Goal: Transaction & Acquisition: Book appointment/travel/reservation

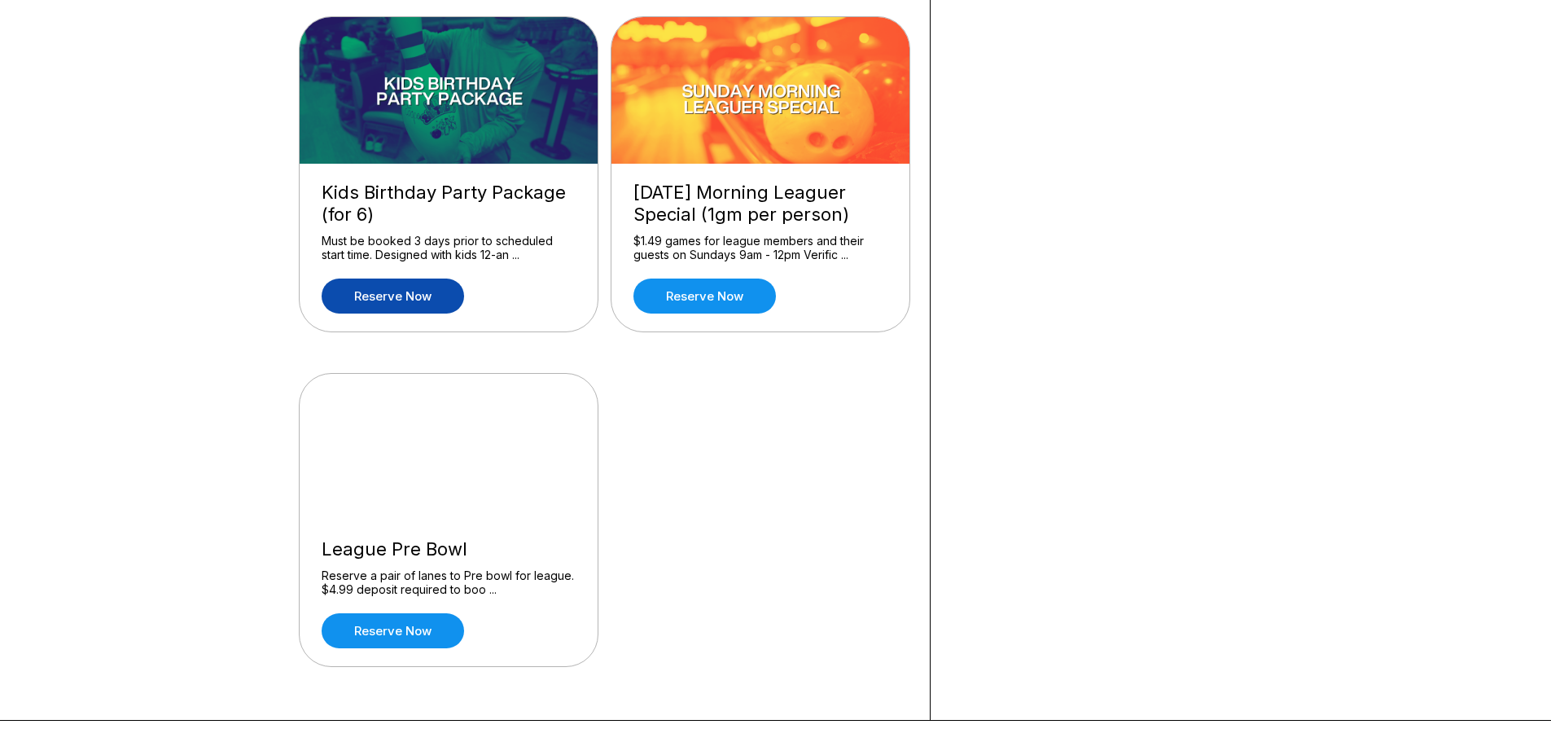
scroll to position [1709, 0]
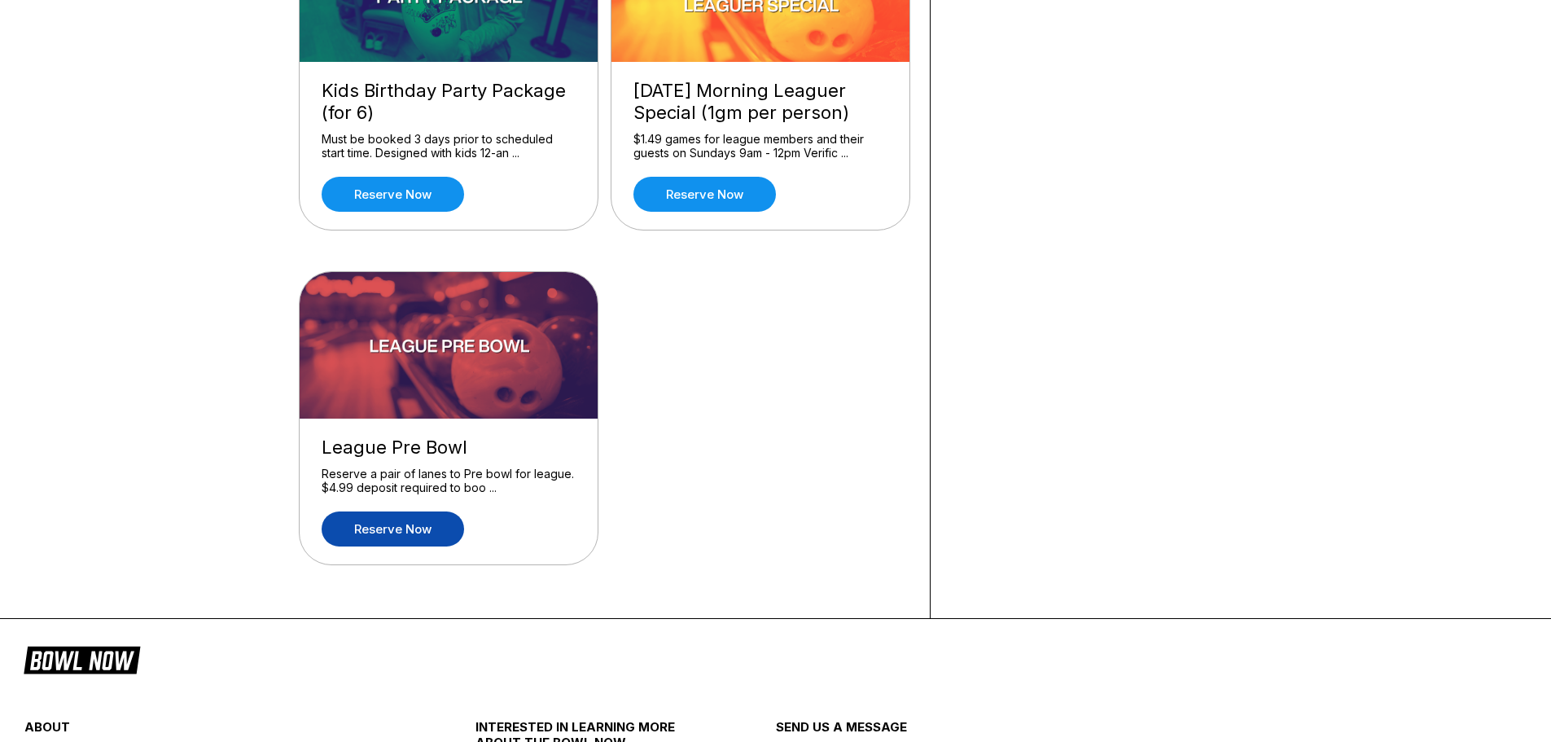
click at [417, 527] on link "Reserve now" at bounding box center [393, 528] width 142 height 35
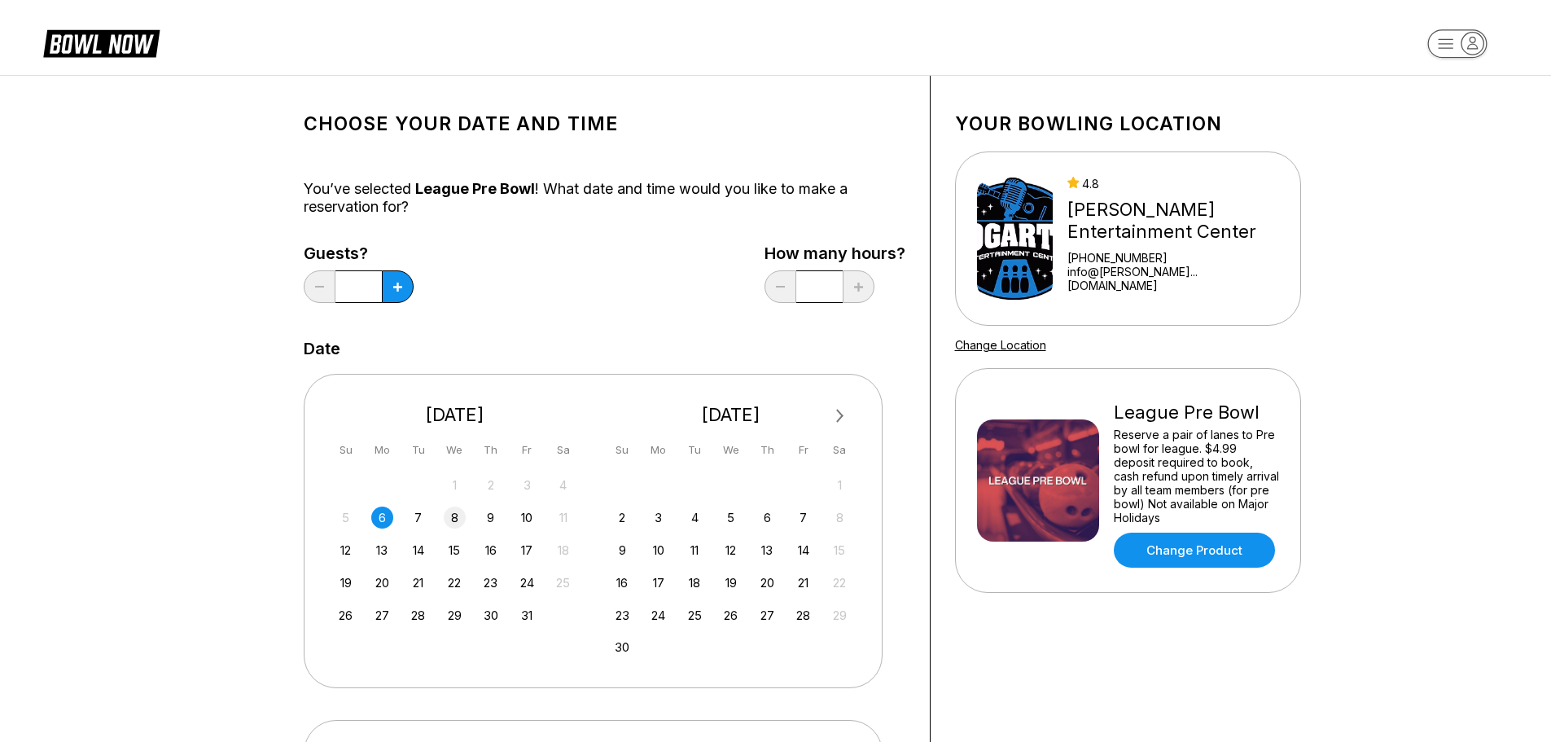
click at [456, 513] on div "8" at bounding box center [455, 517] width 22 height 22
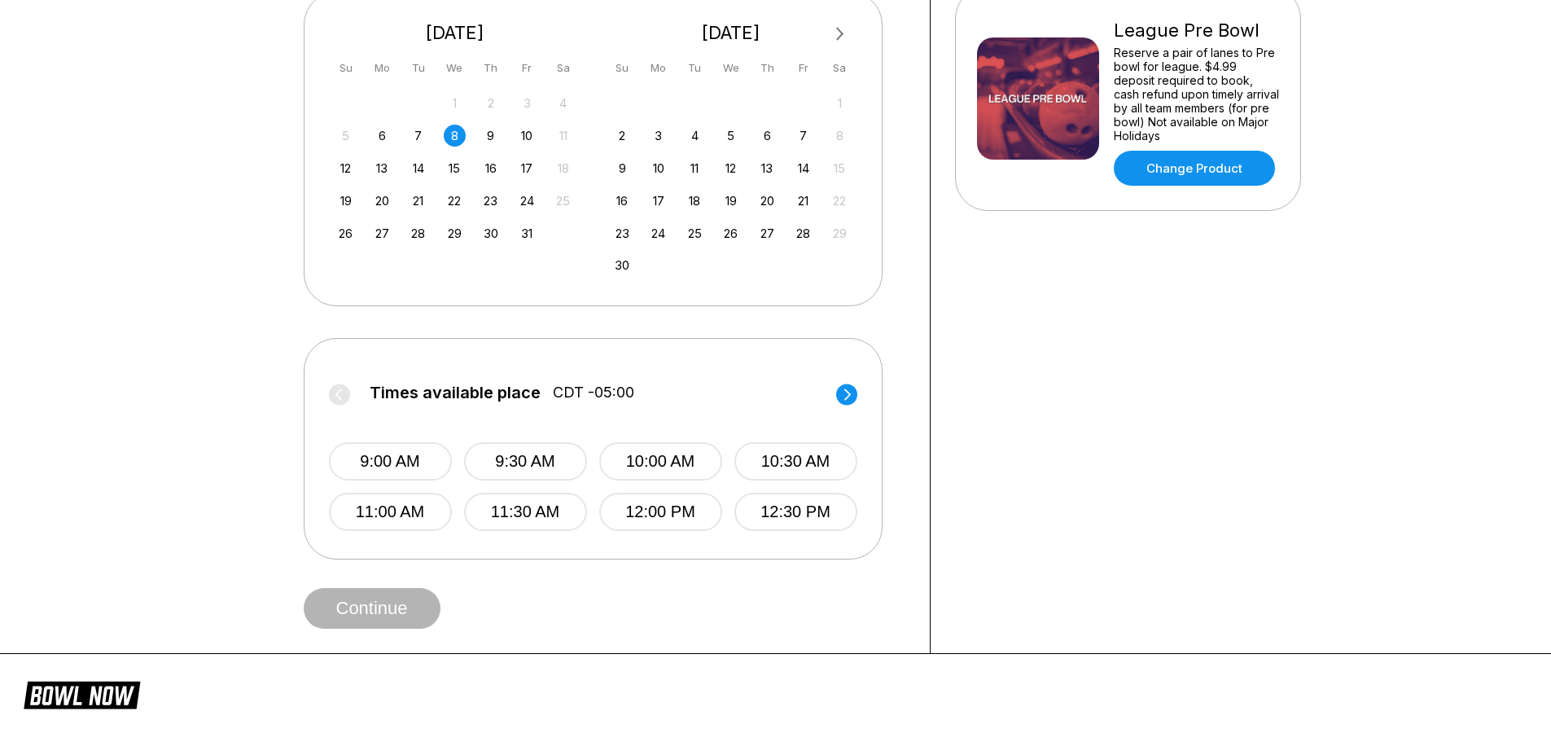
scroll to position [407, 0]
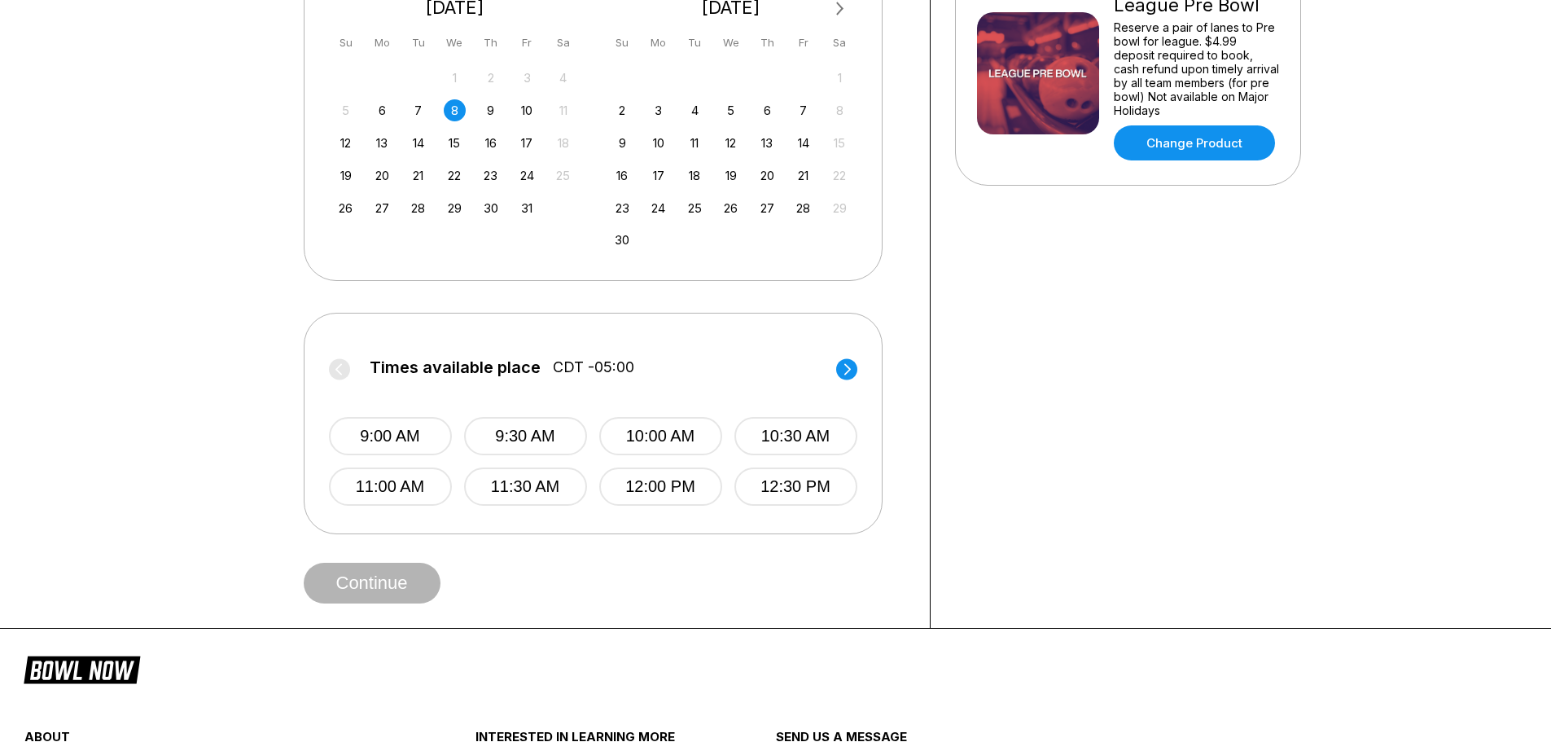
click at [845, 361] on circle at bounding box center [846, 368] width 21 height 21
click at [429, 485] on button "3:00 PM" at bounding box center [390, 486] width 123 height 38
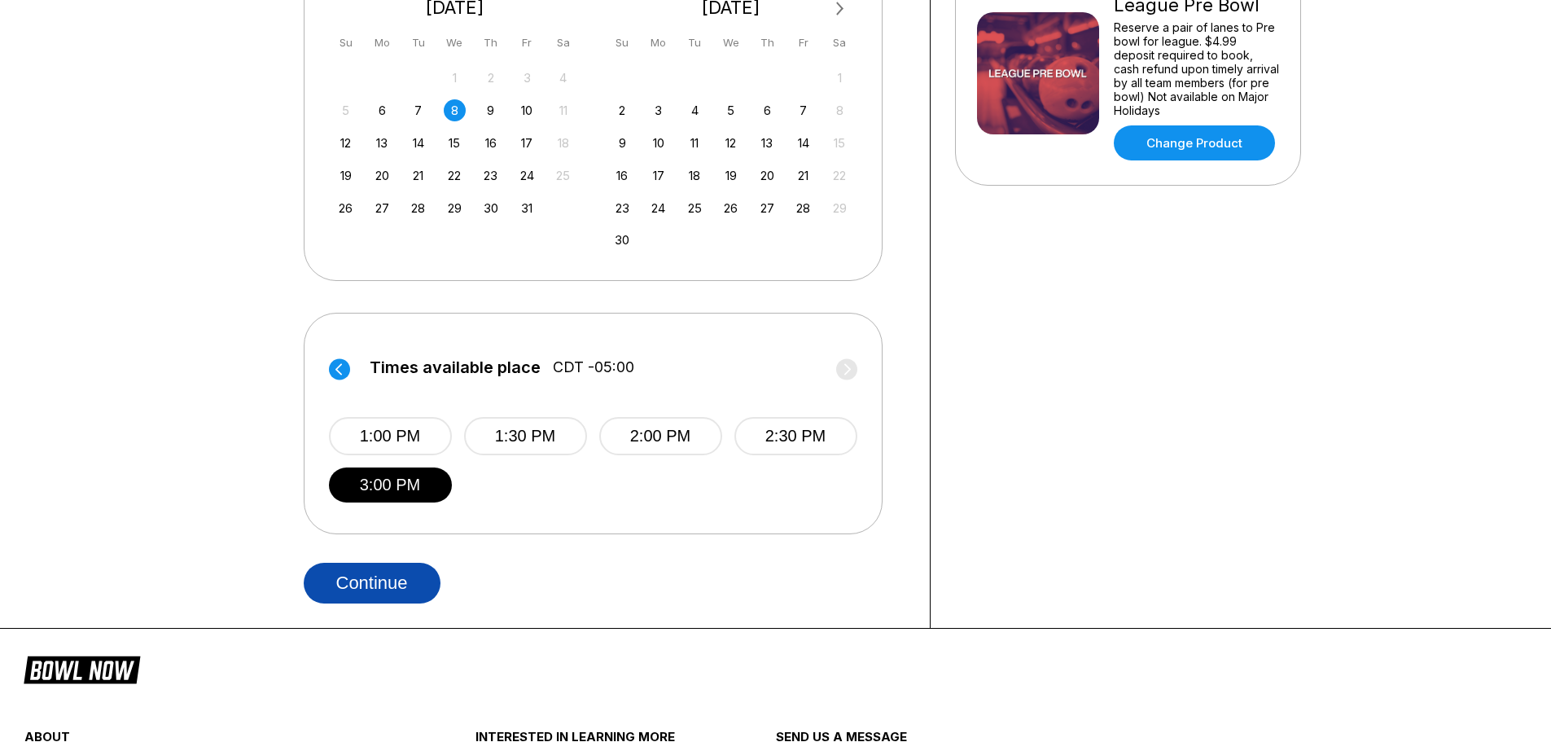
click at [394, 581] on button "Continue" at bounding box center [372, 582] width 137 height 41
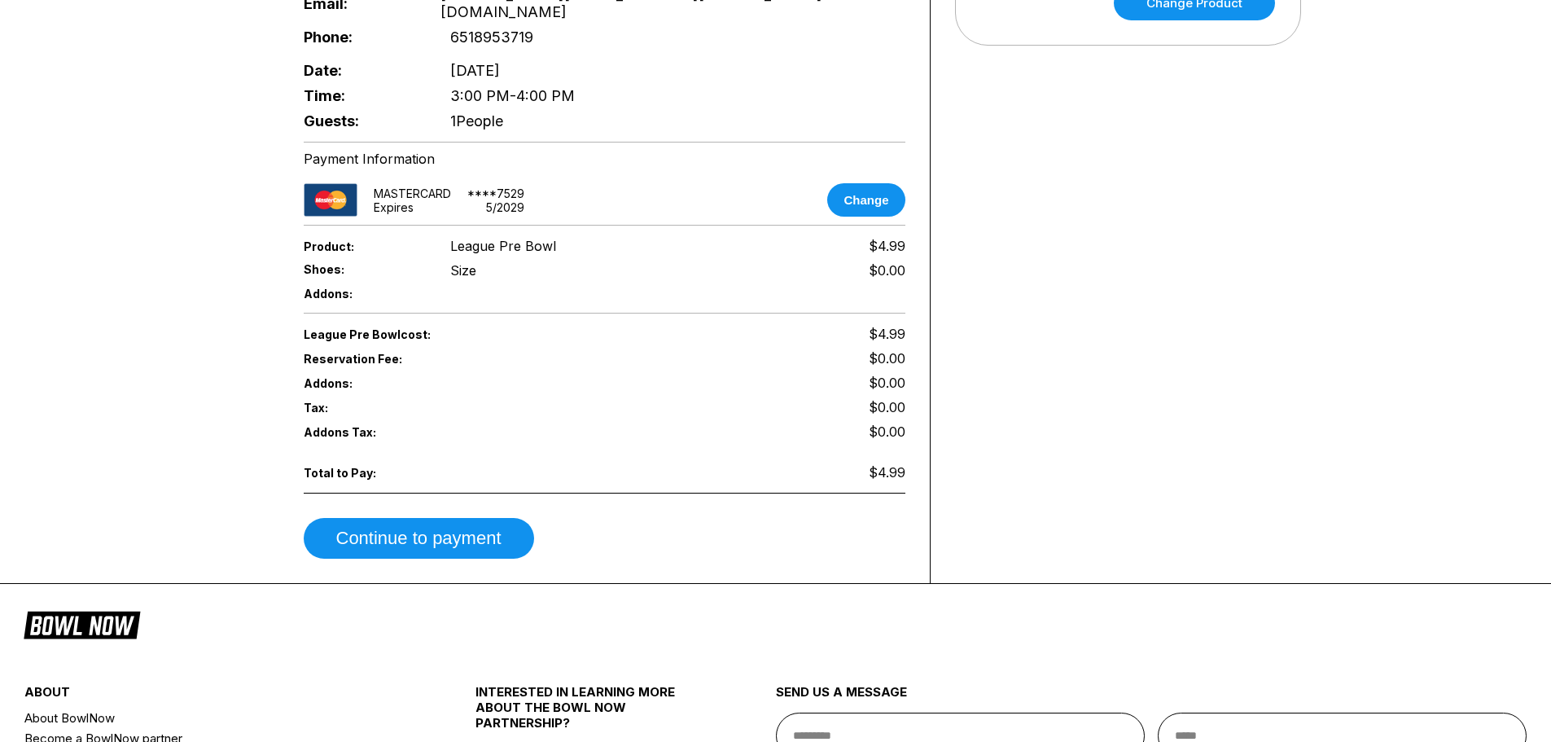
scroll to position [570, 0]
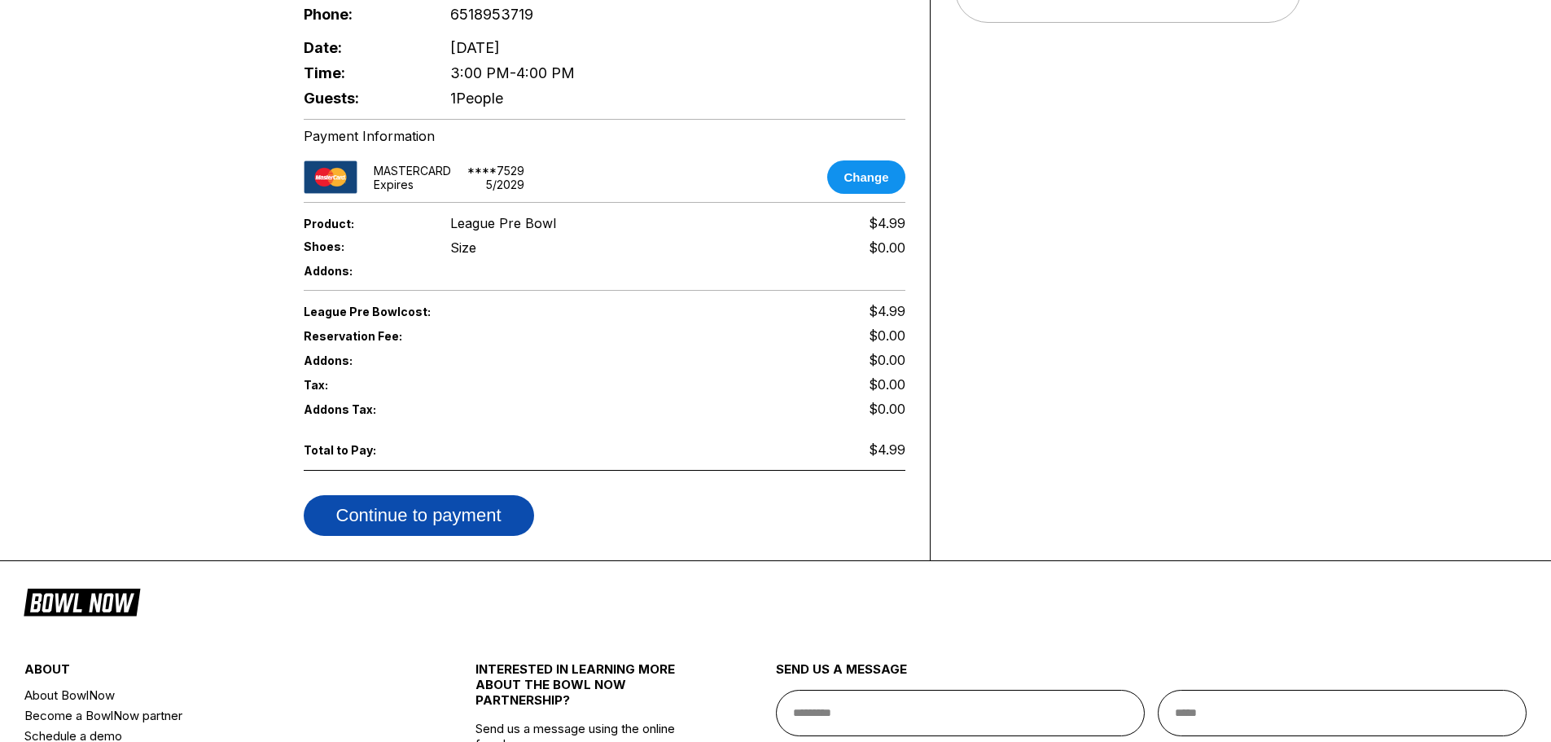
click at [465, 495] on button "Continue to payment" at bounding box center [419, 515] width 230 height 41
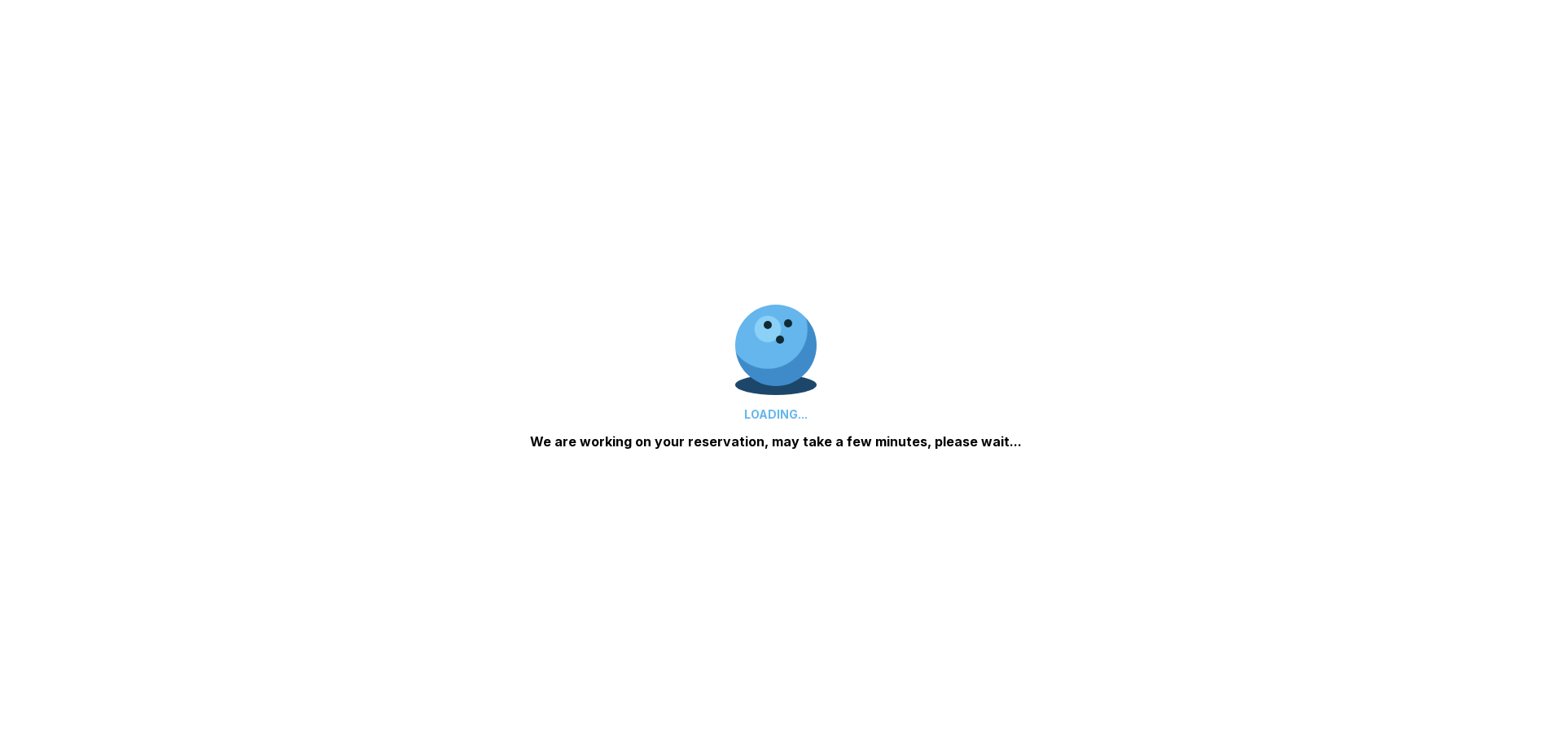
scroll to position [273, 0]
